Goal: Task Accomplishment & Management: Manage account settings

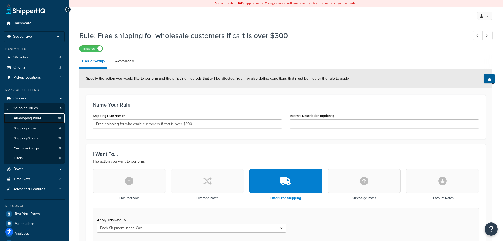
click at [37, 116] on span "All Shipping Rules" at bounding box center [27, 118] width 27 height 4
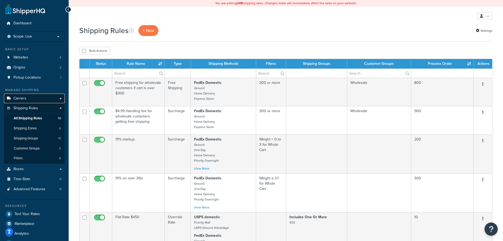
click at [35, 99] on link "Carriers" at bounding box center [34, 99] width 61 height 10
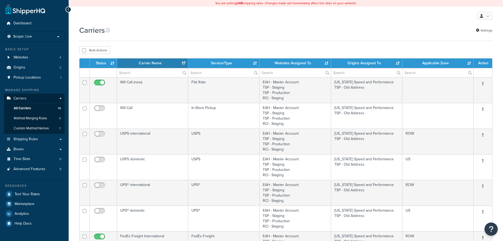
select select "15"
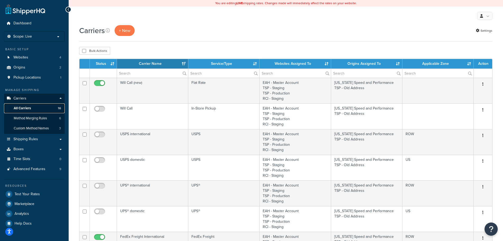
click at [36, 109] on link "All Carriers 16" at bounding box center [34, 108] width 61 height 10
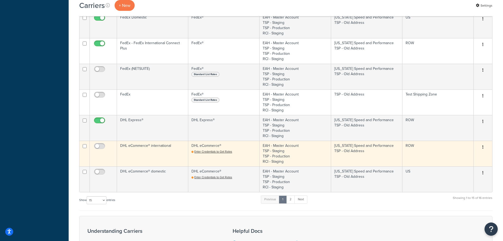
scroll to position [291, 0]
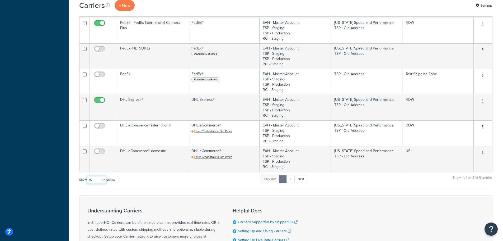
click at [106, 181] on select "10 15 25 50 100" at bounding box center [97, 180] width 20 height 8
select select "25"
click at [87, 184] on select "10 15 25 50 100" at bounding box center [97, 180] width 20 height 8
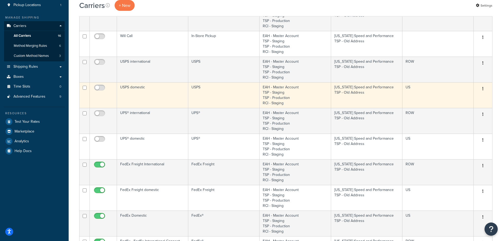
scroll to position [0, 0]
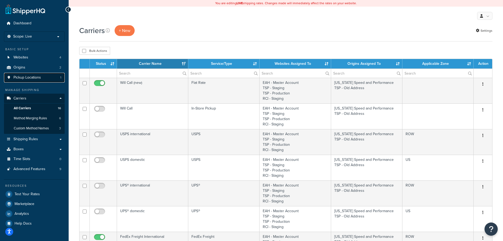
click at [28, 75] on span "Pickup Locations" at bounding box center [26, 77] width 27 height 4
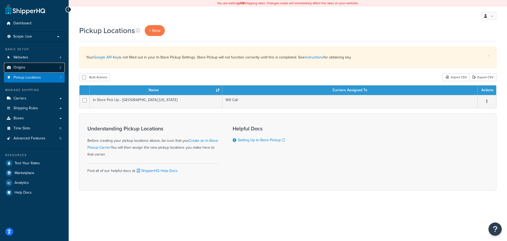
click at [30, 68] on link "Origins 2" at bounding box center [34, 68] width 61 height 10
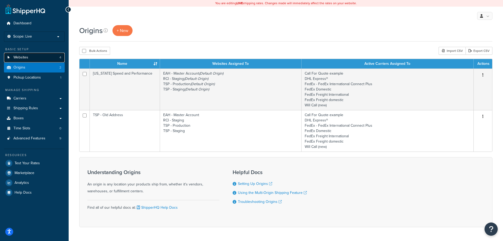
click at [36, 55] on link "Websites 4" at bounding box center [34, 58] width 61 height 10
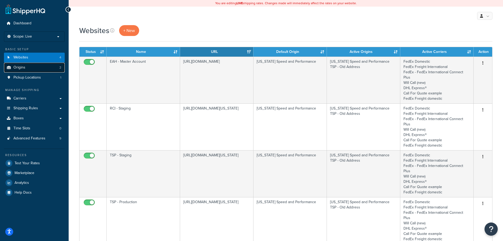
click at [38, 64] on link "Origins 2" at bounding box center [34, 68] width 61 height 10
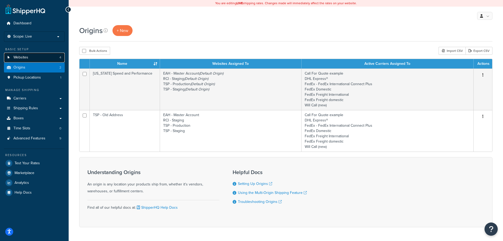
click at [41, 58] on link "Websites 4" at bounding box center [34, 58] width 61 height 10
